Goal: Information Seeking & Learning: Learn about a topic

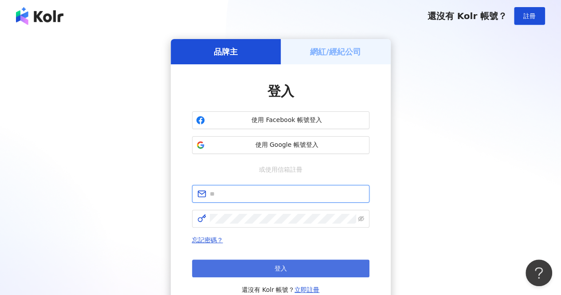
type input "**********"
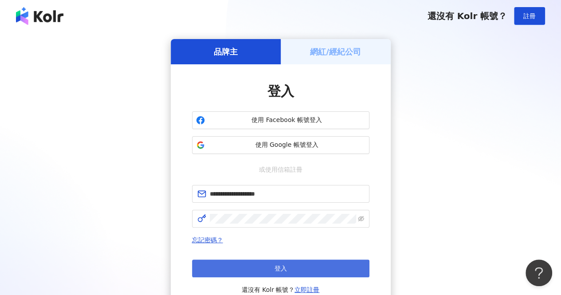
click at [300, 264] on button "登入" at bounding box center [280, 269] width 177 height 18
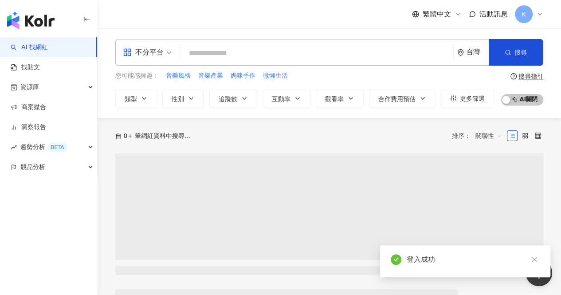
click at [233, 51] on input "search" at bounding box center [317, 53] width 266 height 17
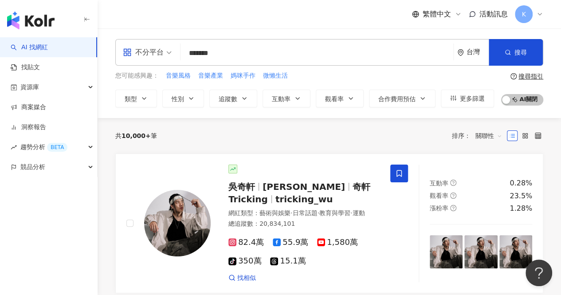
type input "*******"
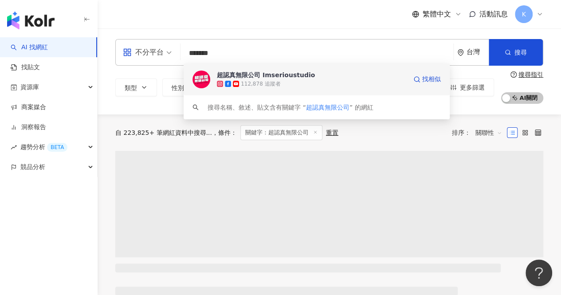
click at [244, 72] on div "超認真無限公司 Imserioustudio" at bounding box center [266, 75] width 98 height 9
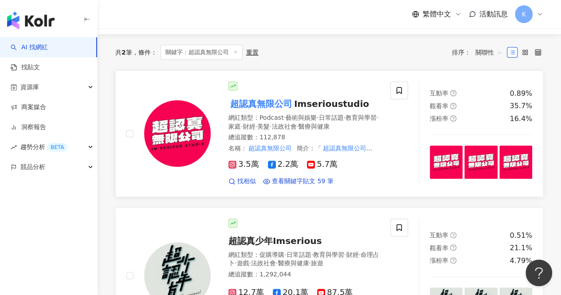
scroll to position [89, 0]
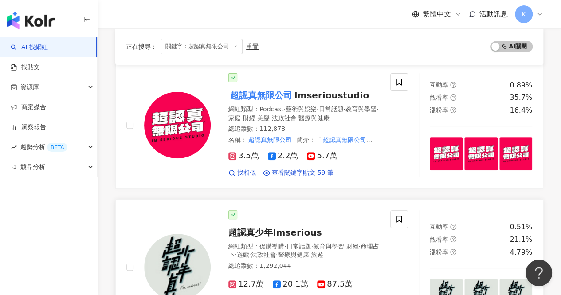
click at [289, 228] on span "超認真少年Imserious" at bounding box center [274, 232] width 93 height 11
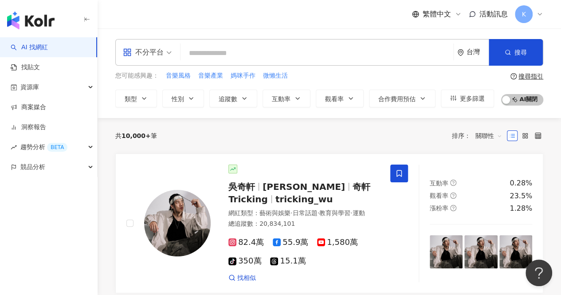
click at [214, 55] on input "search" at bounding box center [317, 53] width 266 height 17
click at [240, 57] on input "search" at bounding box center [317, 53] width 266 height 17
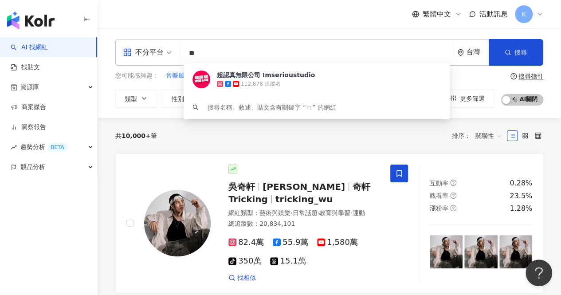
type input "*"
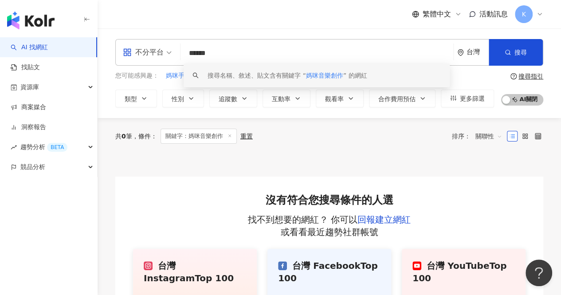
click at [232, 52] on input "******" at bounding box center [317, 53] width 266 height 17
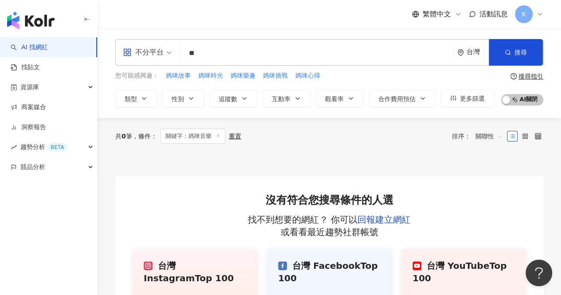
type input "*"
type input "****"
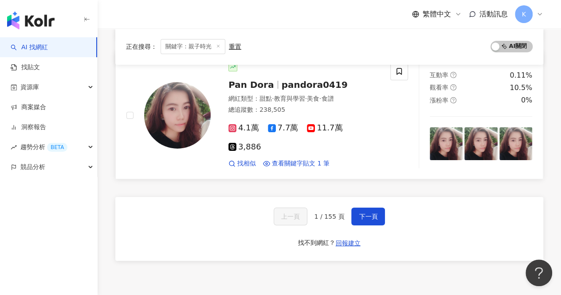
scroll to position [1455, 0]
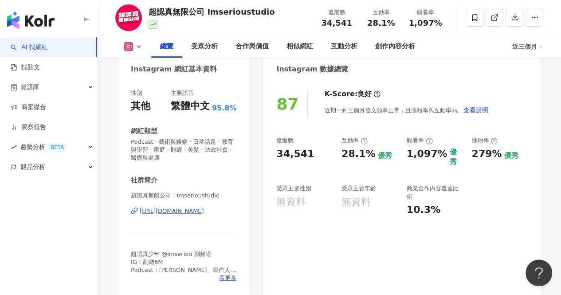
scroll to position [133, 0]
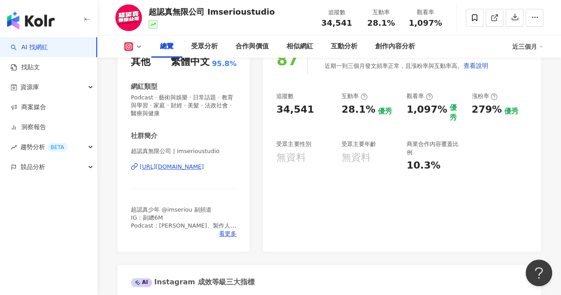
click at [204, 168] on div "[URL][DOMAIN_NAME]" at bounding box center [172, 167] width 64 height 8
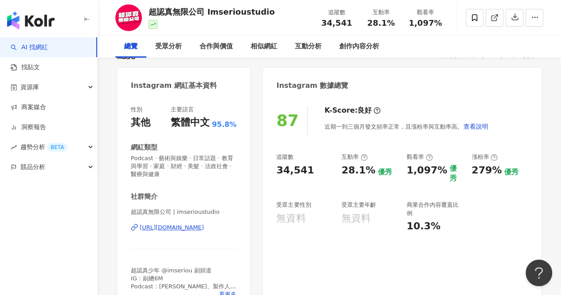
scroll to position [0, 0]
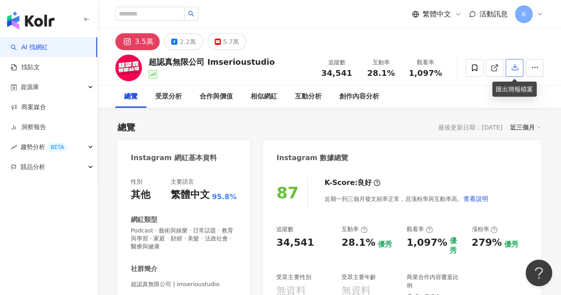
click at [516, 67] on icon "button" at bounding box center [515, 67] width 8 height 8
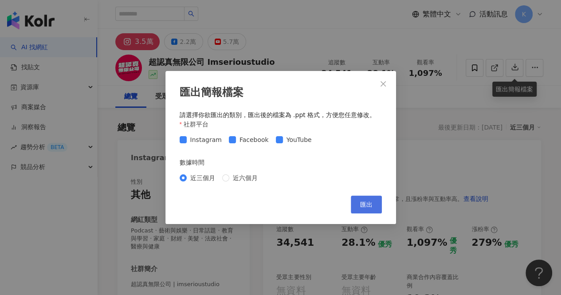
click at [357, 200] on button "匯出" at bounding box center [366, 205] width 31 height 18
click at [380, 87] on icon "close" at bounding box center [383, 83] width 7 height 7
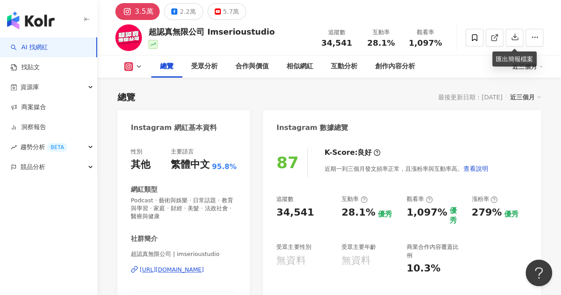
scroll to position [44, 0]
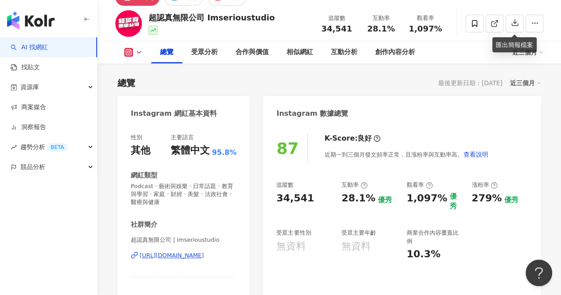
click at [198, 257] on div "[URL][DOMAIN_NAME]" at bounding box center [172, 256] width 64 height 8
click at [182, 255] on div "[URL][DOMAIN_NAME]" at bounding box center [172, 256] width 64 height 8
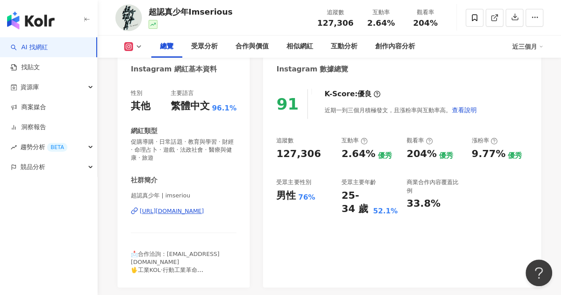
click at [183, 213] on div "https://www.instagram.com/imseriou/" at bounding box center [172, 211] width 64 height 8
